Goal: Task Accomplishment & Management: Manage account settings

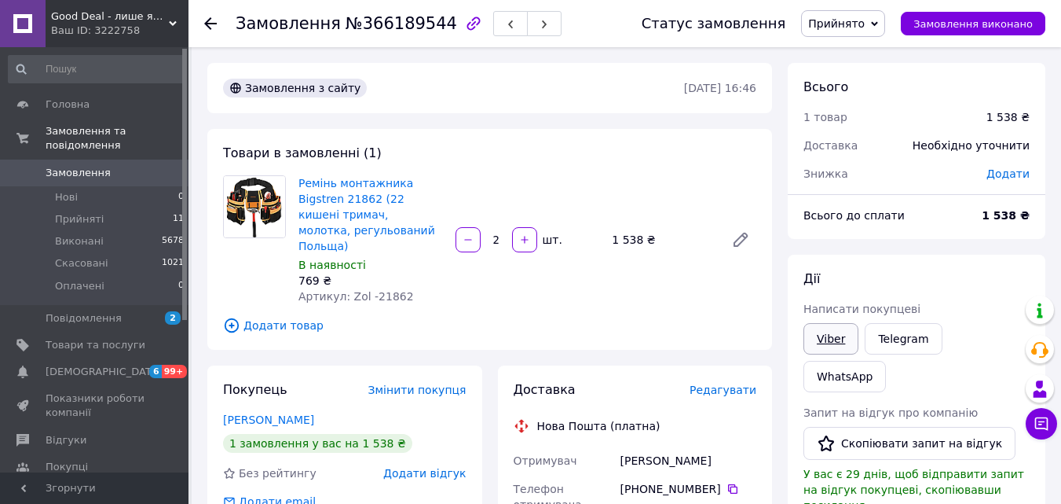
click at [840, 335] on link "Viber" at bounding box center [831, 338] width 55 height 31
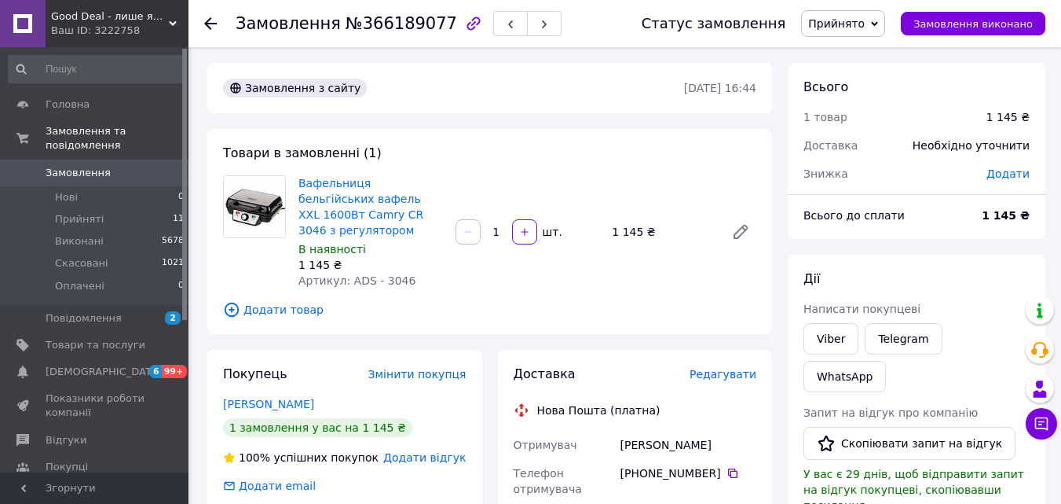
click at [392, 274] on span "Артикул: ADS - 3046" at bounding box center [357, 280] width 117 height 13
copy span "3046"
click at [830, 341] on link "Viber" at bounding box center [831, 338] width 55 height 31
